Goal: Task Accomplishment & Management: Complete application form

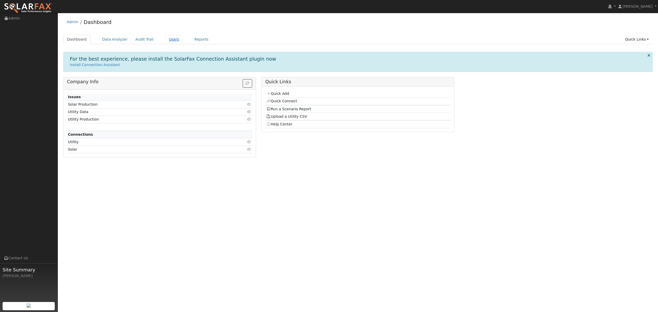
click at [165, 37] on link "Users" at bounding box center [174, 40] width 18 height 10
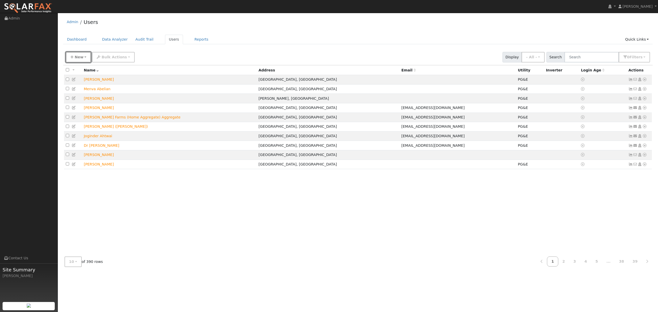
click at [82, 59] on span "New" at bounding box center [79, 57] width 9 height 4
click at [76, 79] on link "Quick Add" at bounding box center [87, 79] width 43 height 7
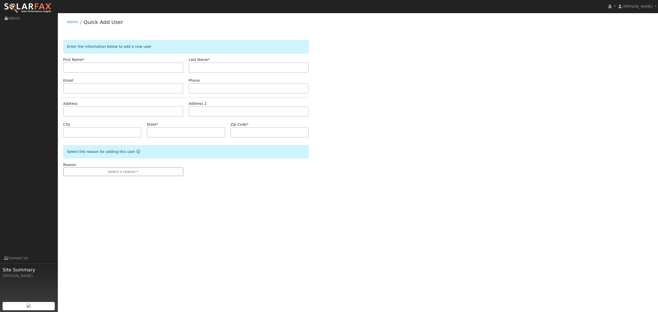
click at [98, 68] on input "text" at bounding box center [123, 68] width 120 height 10
type input "[PERSON_NAME]"
click at [233, 63] on input "text" at bounding box center [249, 68] width 120 height 10
type input "[PERSON_NAME]"
click at [95, 111] on input "text" at bounding box center [123, 111] width 120 height 10
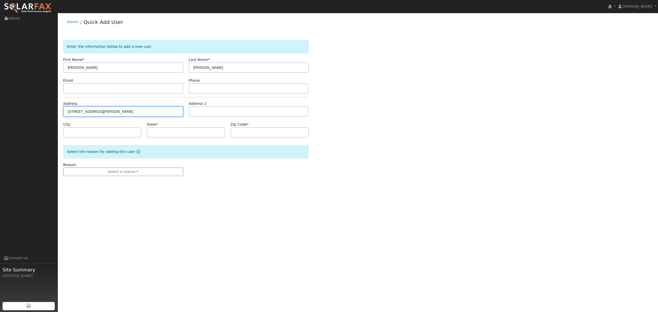
click at [101, 110] on input "[STREET_ADDRESS][PERSON_NAME]" at bounding box center [123, 111] width 120 height 10
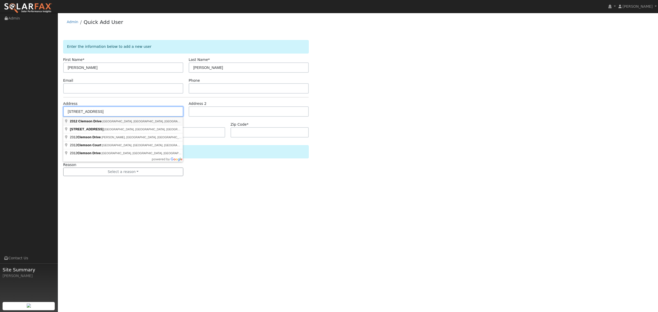
type input "2312 Clemson Drive"
type input "Davis"
type input "CA"
type input "95618"
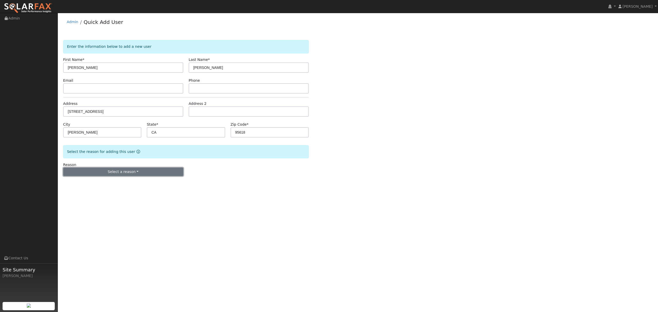
click at [123, 171] on button "Select a reason" at bounding box center [123, 172] width 120 height 9
click at [101, 184] on link "New lead" at bounding box center [92, 182] width 57 height 7
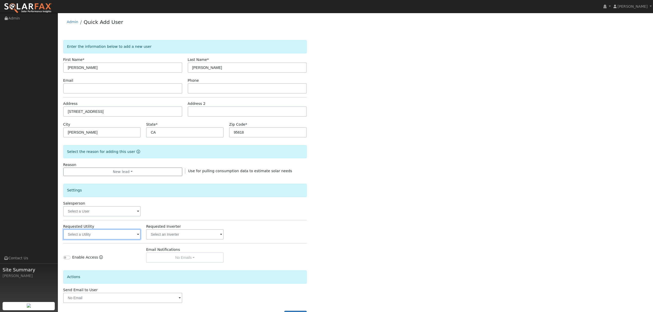
click at [105, 236] on input "text" at bounding box center [102, 234] width 78 height 10
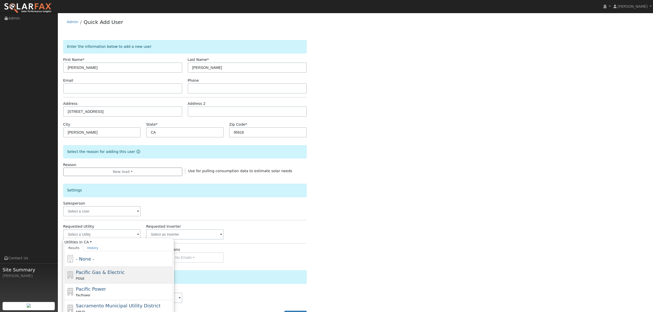
click at [93, 275] on span "Pacific Gas & Electric" at bounding box center [100, 272] width 49 height 5
type input "Pacific Gas & Electric"
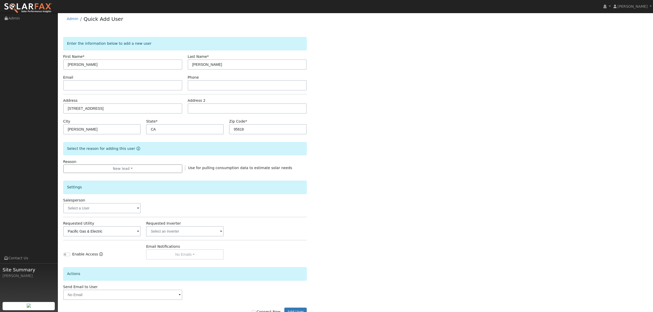
scroll to position [21, 0]
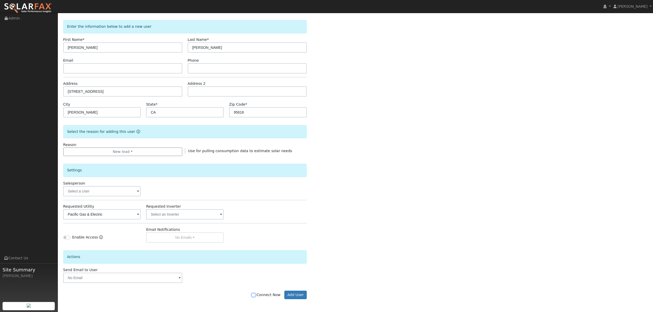
click at [255, 295] on input "Connect Now" at bounding box center [254, 295] width 4 height 4
checkbox input "true"
click at [303, 294] on button "Add User" at bounding box center [295, 295] width 22 height 9
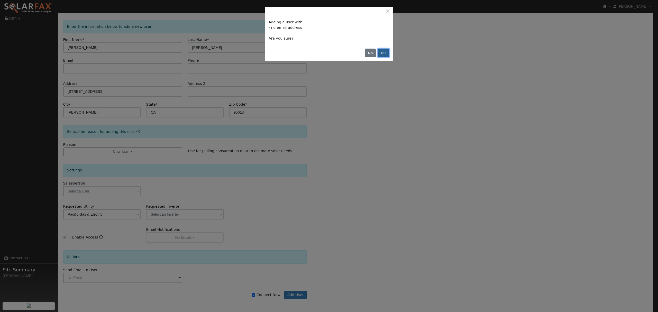
click at [388, 54] on button "Yes" at bounding box center [384, 53] width 12 height 9
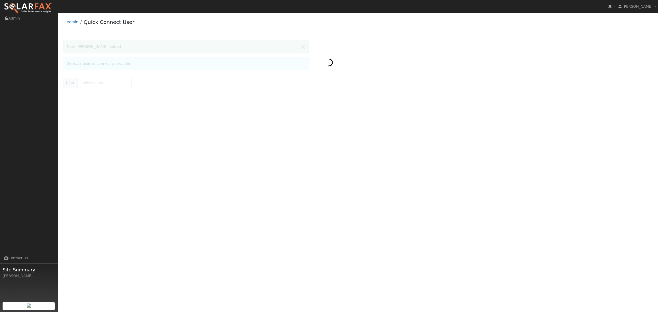
type input "nancy carr"
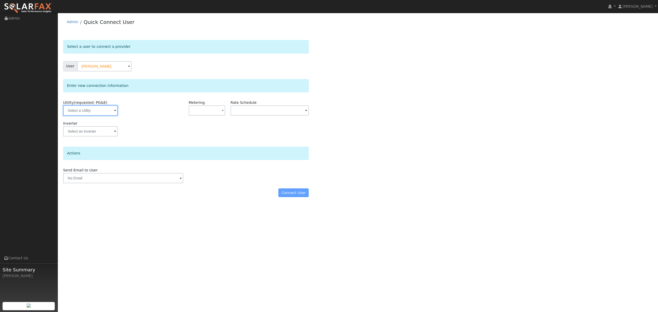
click at [94, 115] on input "text" at bounding box center [90, 110] width 55 height 10
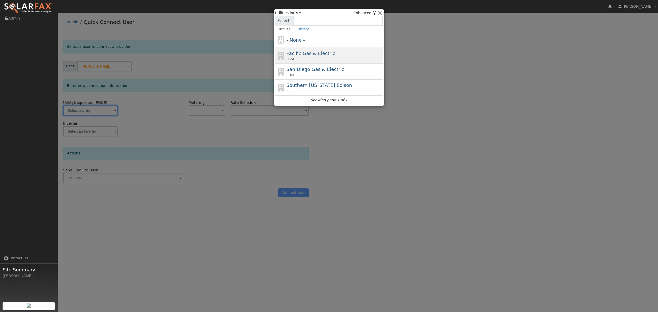
click at [318, 55] on span "Pacific Gas & Electric" at bounding box center [311, 53] width 49 height 5
type input "PG&E"
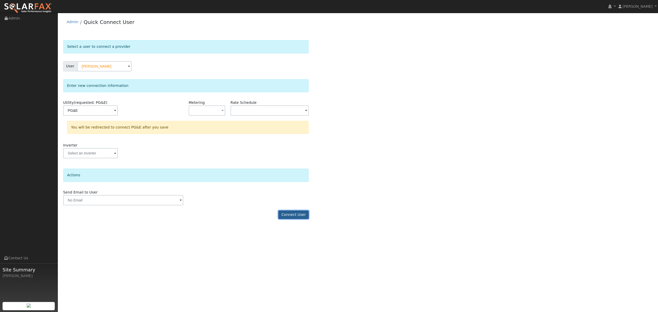
click at [293, 217] on button "Connect User" at bounding box center [294, 215] width 30 height 9
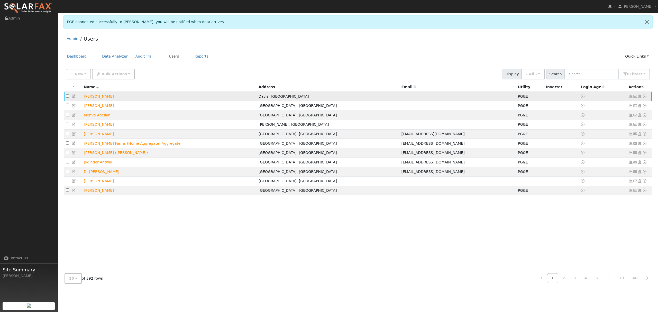
click at [644, 97] on icon at bounding box center [645, 97] width 5 height 4
click at [628, 106] on link "Data Analyzer" at bounding box center [627, 105] width 37 height 7
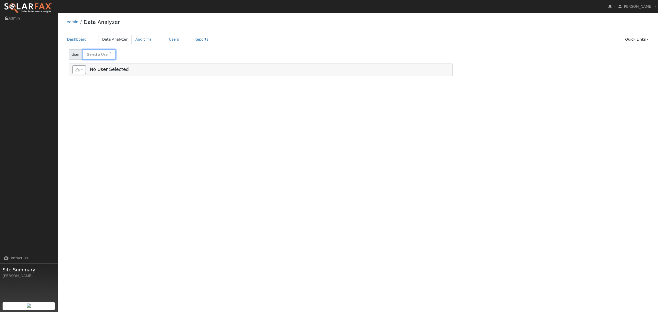
type input "[PERSON_NAME]"
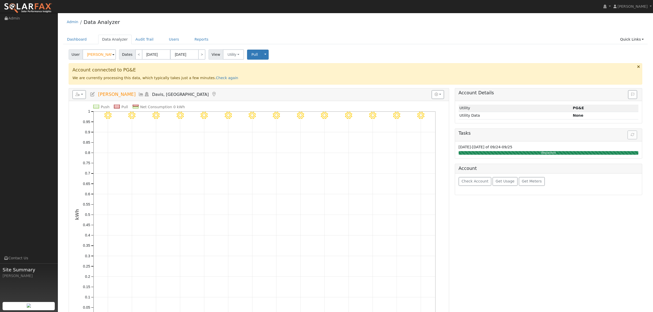
click at [138, 93] on icon at bounding box center [141, 94] width 6 height 5
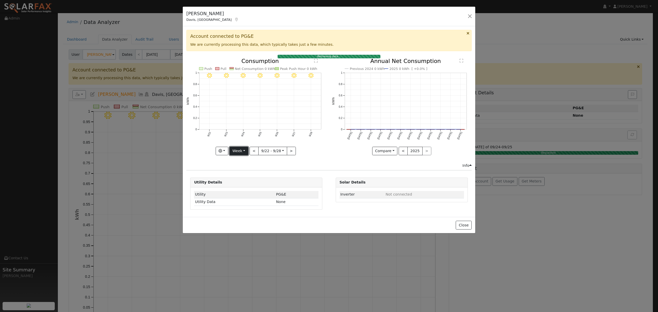
click at [240, 151] on button "Week" at bounding box center [239, 151] width 19 height 9
click at [242, 183] on link "Year" at bounding box center [248, 183] width 36 height 7
type input "[DATE]"
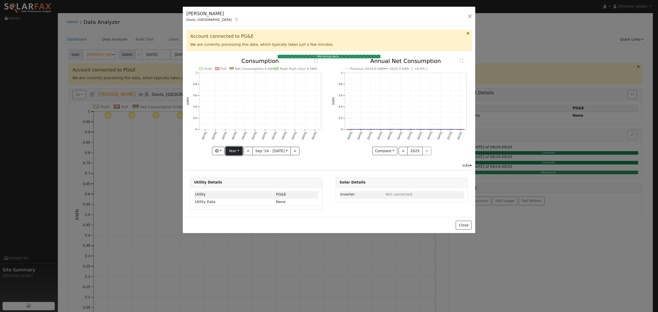
click at [234, 153] on button "Year" at bounding box center [234, 151] width 16 height 9
click at [237, 183] on link "Year" at bounding box center [244, 183] width 36 height 7
click at [236, 153] on button "Year" at bounding box center [234, 151] width 16 height 9
click at [240, 187] on link "Year" at bounding box center [244, 183] width 36 height 7
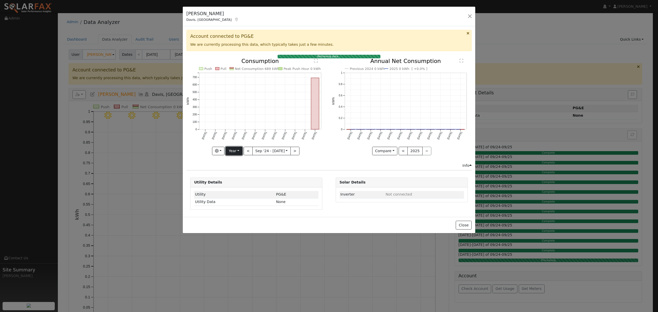
click at [234, 154] on button "Year" at bounding box center [234, 151] width 16 height 9
click at [234, 185] on link "Year" at bounding box center [244, 183] width 36 height 7
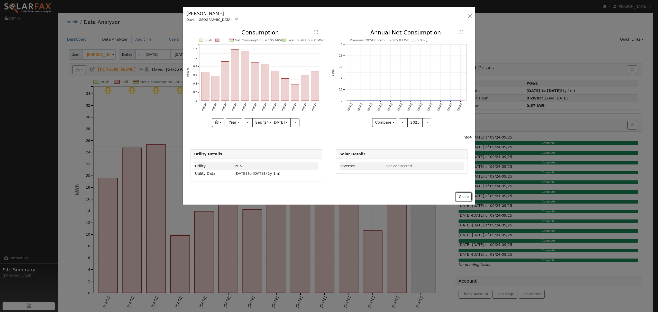
click at [464, 198] on button "Close" at bounding box center [464, 197] width 16 height 9
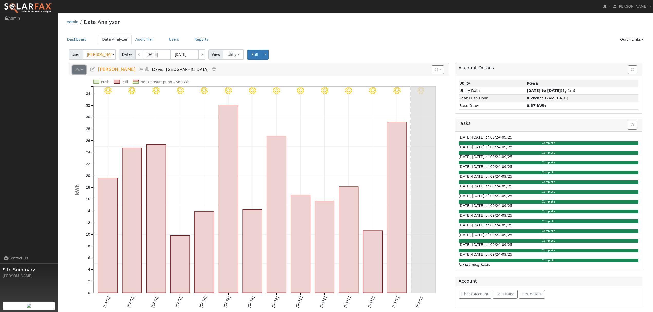
click at [84, 69] on button "button" at bounding box center [80, 69] width 14 height 9
click at [0, 0] on link "Export to CSV" at bounding box center [0, 0] width 0 height 0
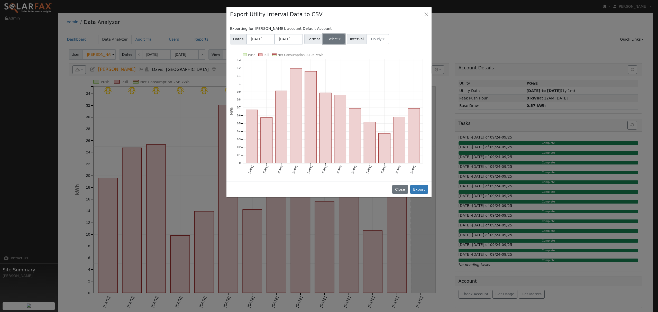
click at [332, 39] on button "Select" at bounding box center [334, 39] width 22 height 10
click at [337, 105] on link "Solargraf" at bounding box center [340, 105] width 37 height 7
click at [419, 190] on button "Export" at bounding box center [419, 189] width 18 height 9
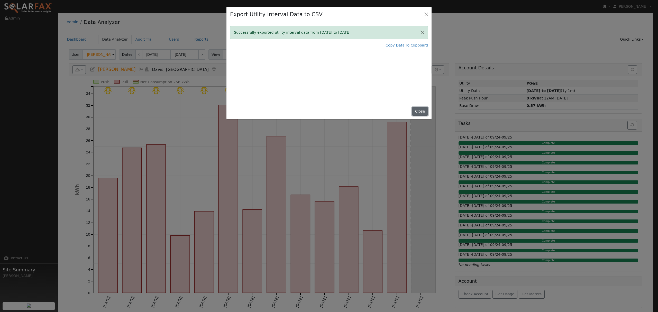
click at [422, 112] on button "Close" at bounding box center [420, 111] width 16 height 9
